Goal: Share content: Share content

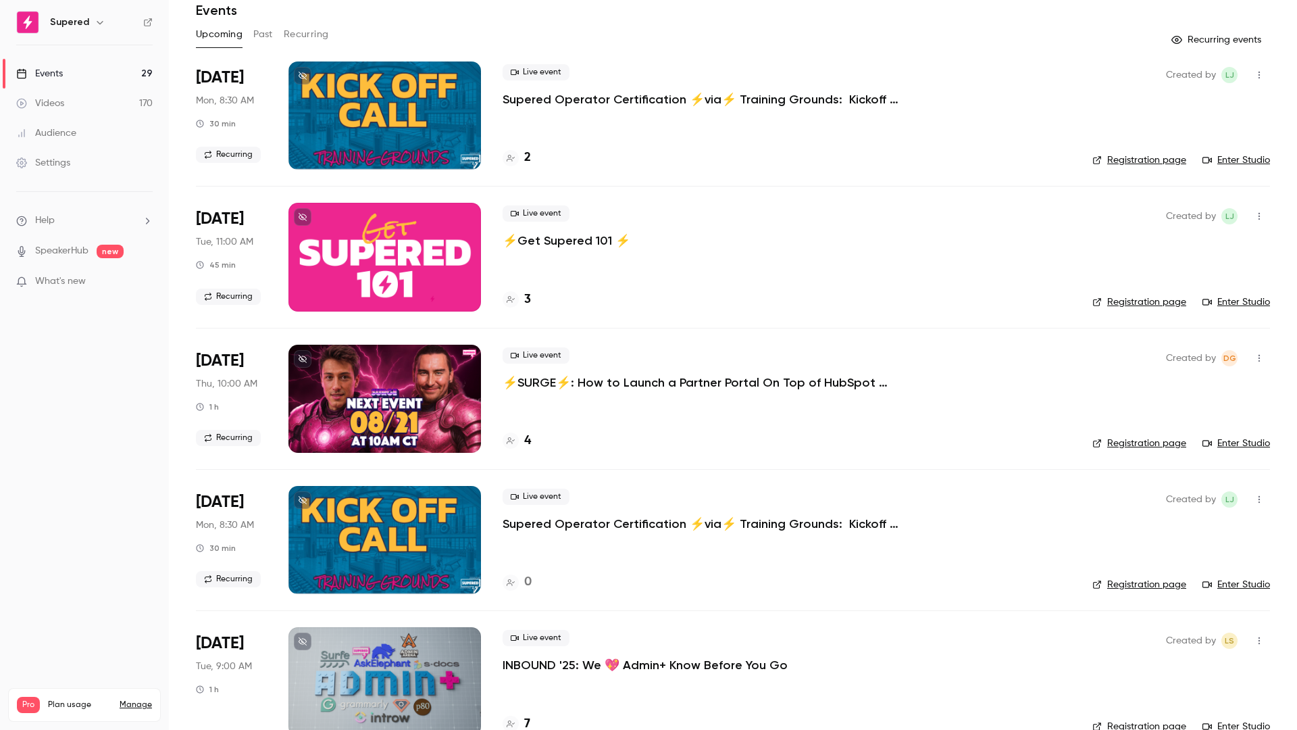
scroll to position [59, 0]
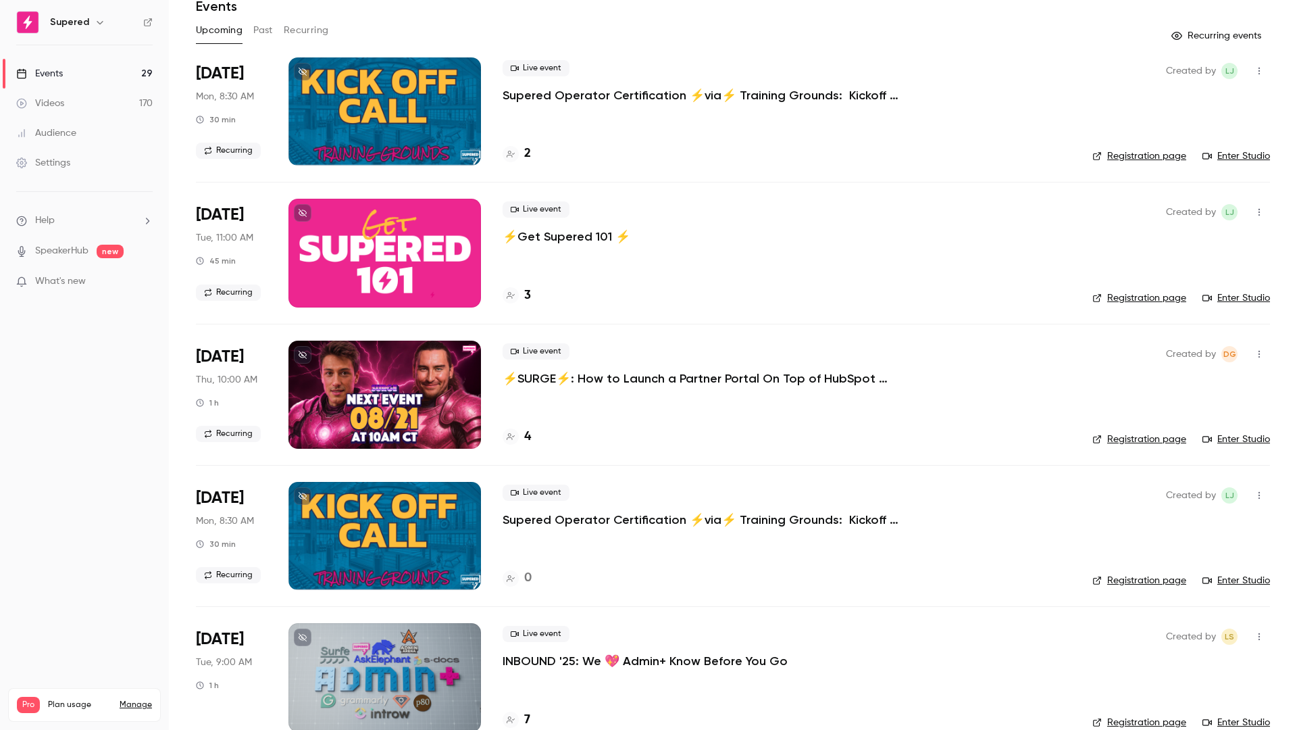
click at [619, 375] on p "⚡️SURGE⚡️: How to Launch a Partner Portal On Top of HubSpot w/Introw" at bounding box center [705, 378] width 405 height 16
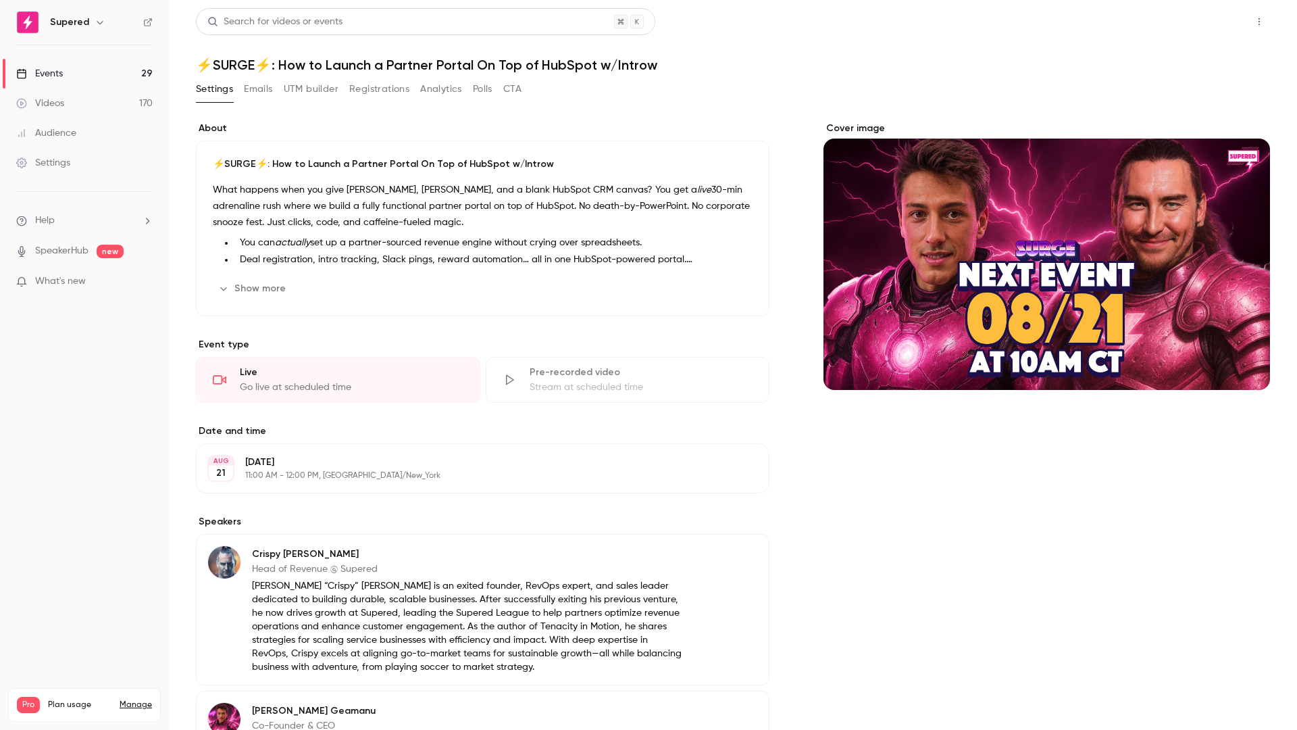
click at [1214, 15] on button "Share" at bounding box center [1210, 21] width 53 height 27
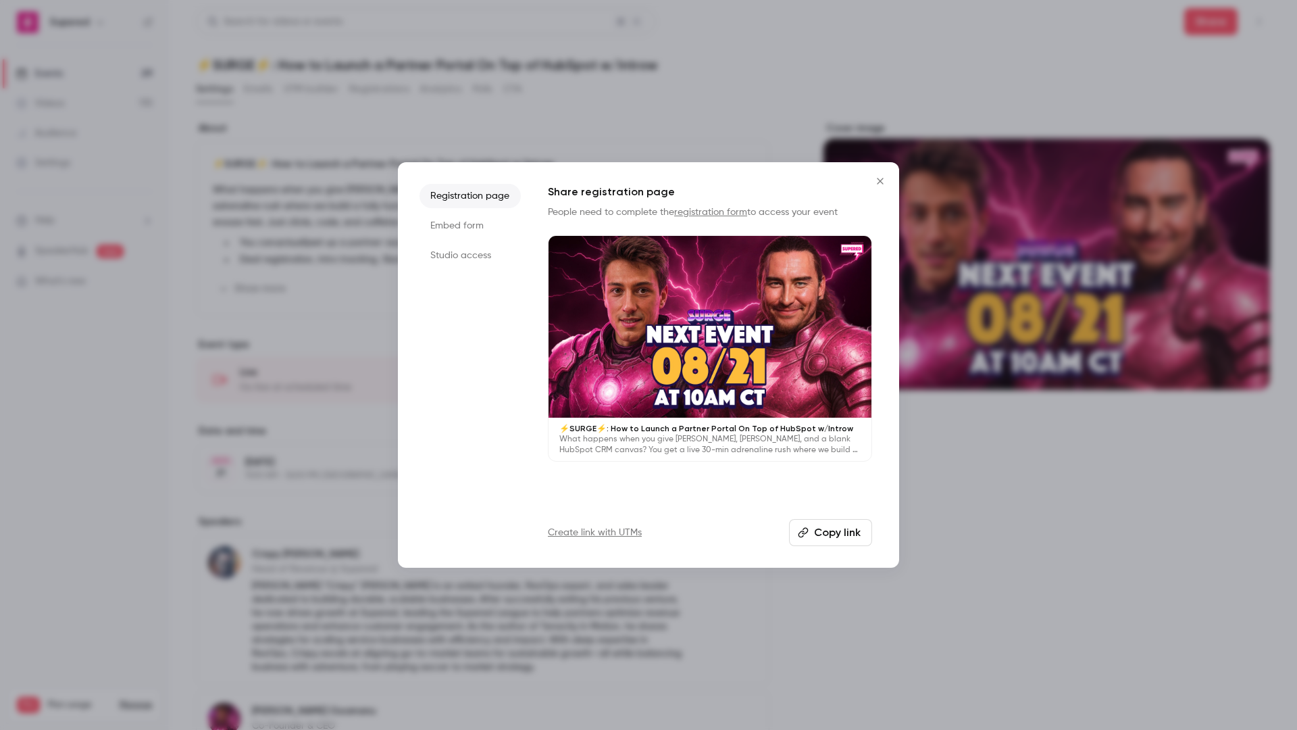
click at [830, 531] on button "Copy link" at bounding box center [830, 532] width 83 height 27
click at [812, 531] on button "Copy link" at bounding box center [830, 532] width 83 height 27
